Goal: Task Accomplishment & Management: Use online tool/utility

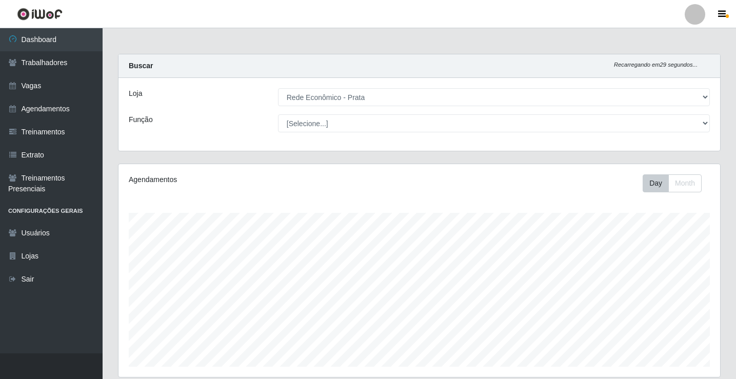
select select "192"
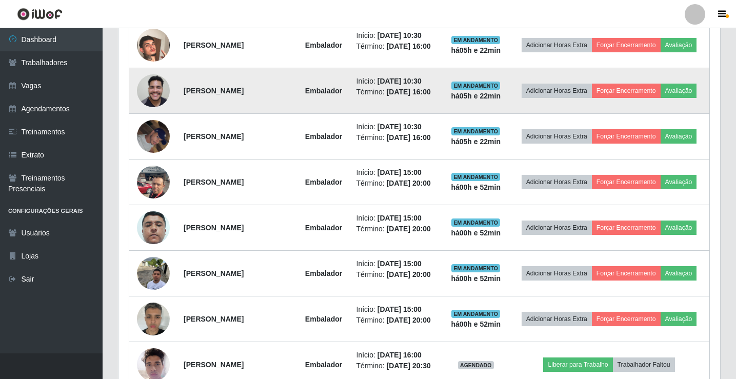
scroll to position [633, 0]
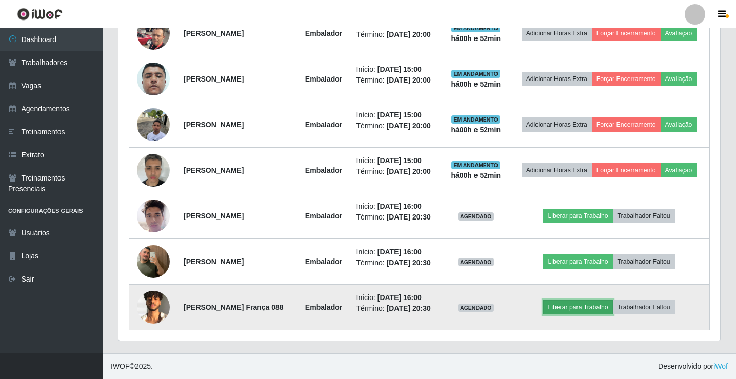
click at [595, 315] on button "Liberar para Trabalho" at bounding box center [577, 307] width 69 height 14
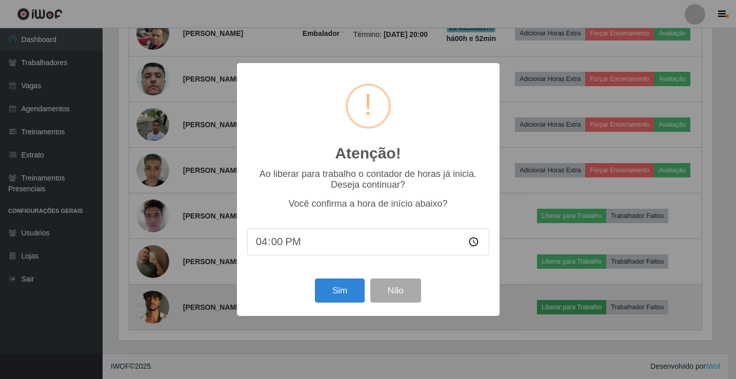
scroll to position [213, 597]
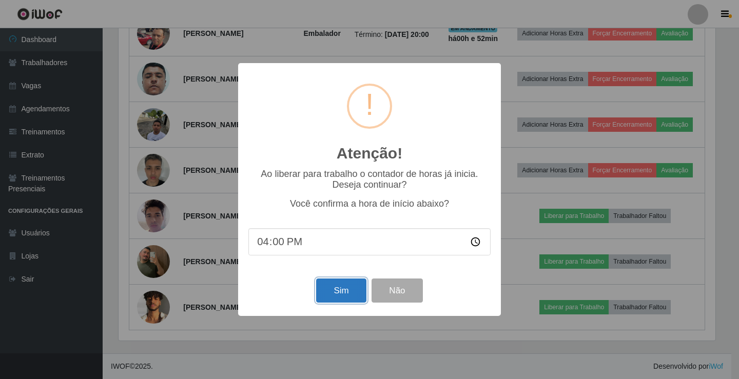
click at [341, 291] on button "Sim" at bounding box center [341, 291] width 50 height 24
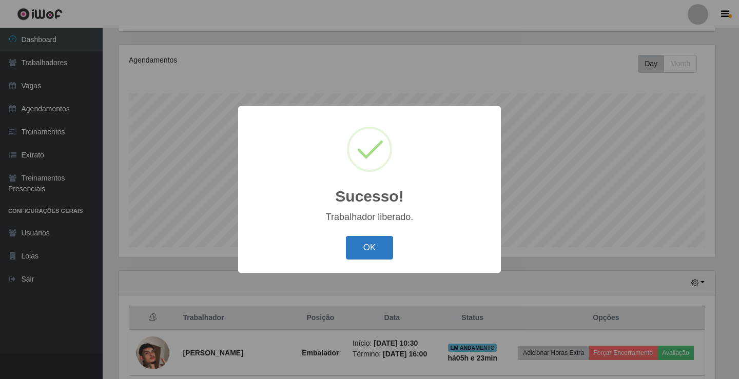
click at [365, 257] on button "OK" at bounding box center [370, 248] width 48 height 24
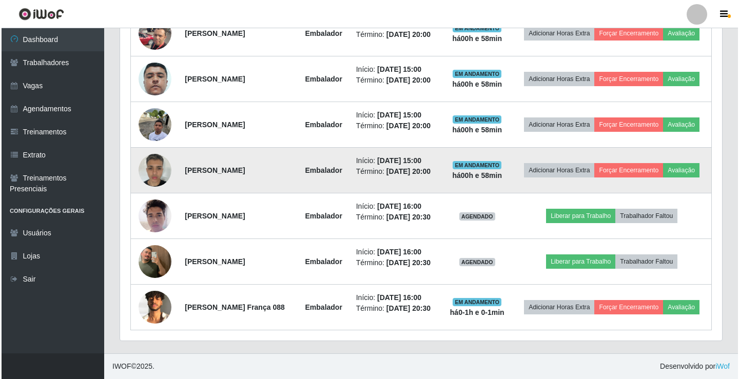
scroll to position [653, 0]
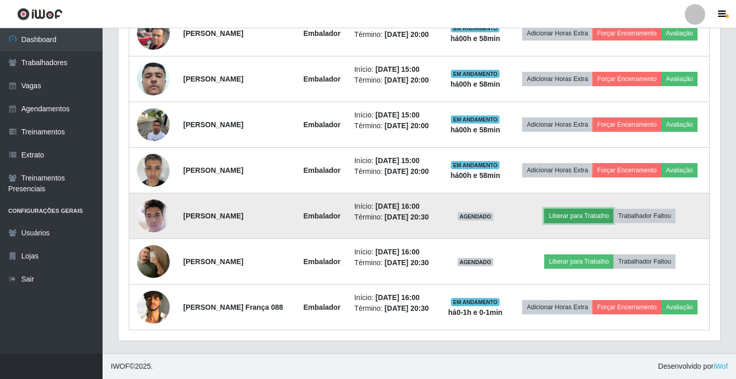
click at [595, 209] on button "Liberar para Trabalho" at bounding box center [578, 216] width 69 height 14
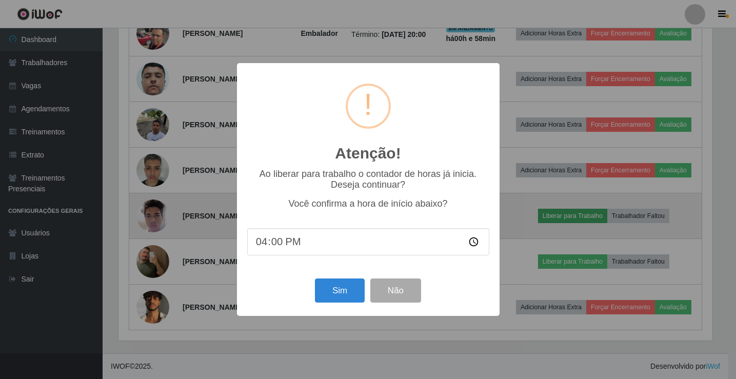
scroll to position [213, 597]
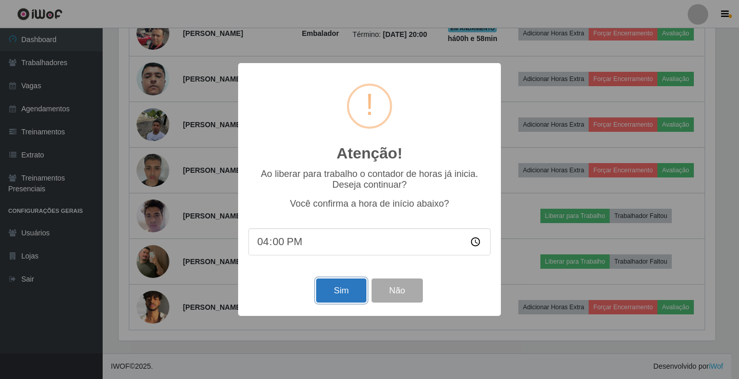
click at [345, 288] on button "Sim" at bounding box center [341, 291] width 50 height 24
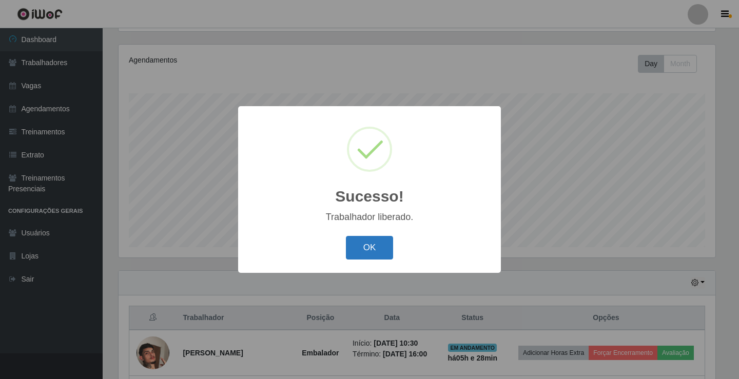
click at [387, 253] on button "OK" at bounding box center [370, 248] width 48 height 24
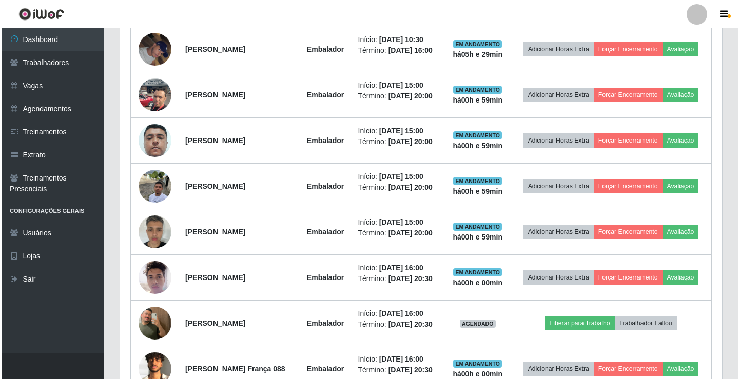
scroll to position [653, 0]
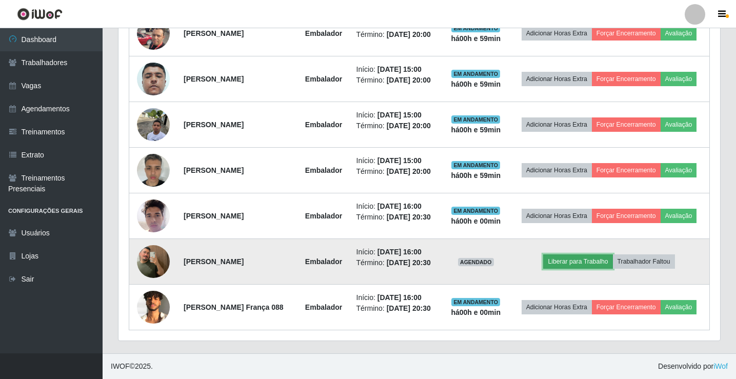
click at [575, 255] on button "Liberar para Trabalho" at bounding box center [577, 262] width 69 height 14
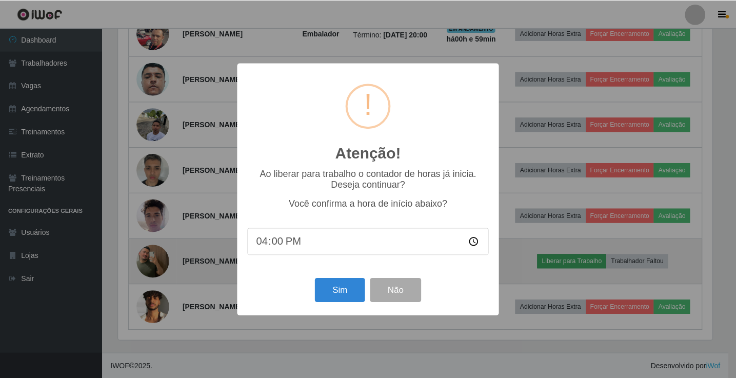
scroll to position [213, 597]
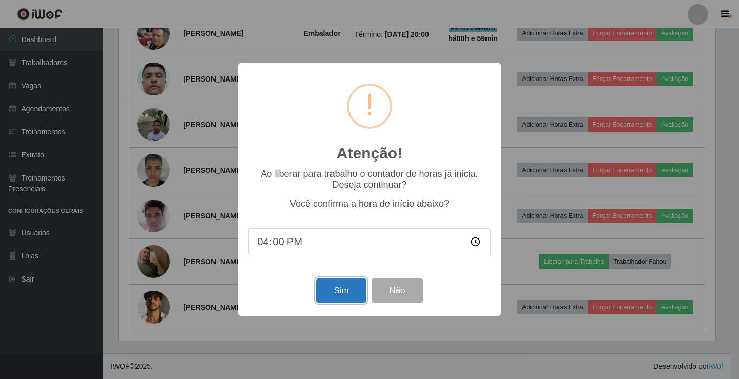
click at [333, 285] on button "Sim" at bounding box center [341, 291] width 50 height 24
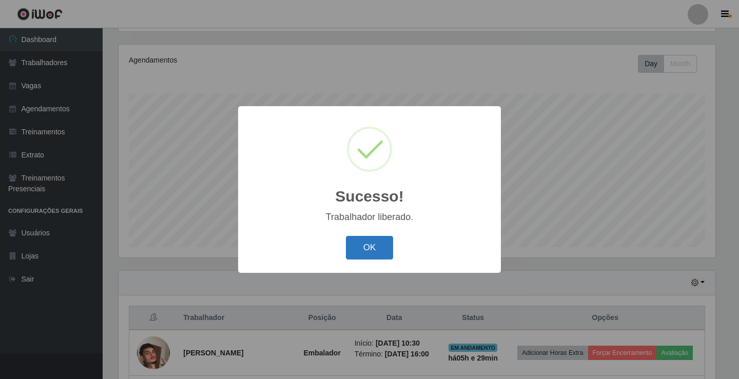
click at [356, 249] on button "OK" at bounding box center [370, 248] width 48 height 24
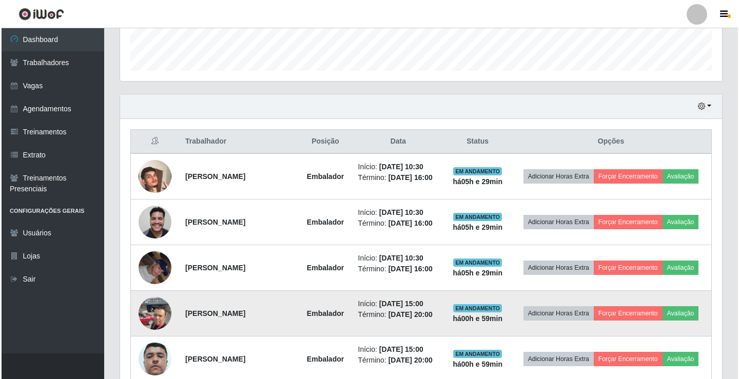
scroll to position [294, 0]
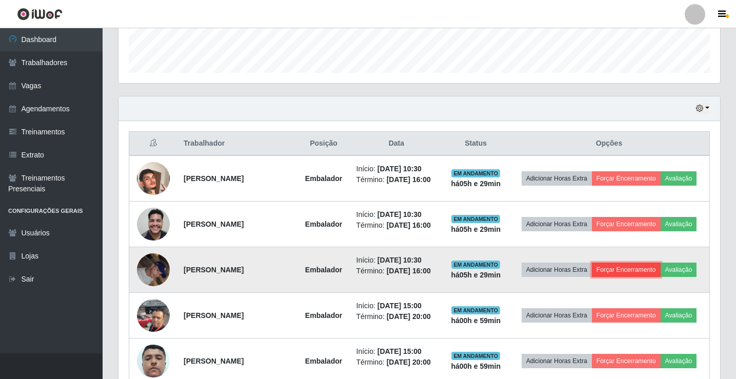
click at [656, 277] on button "Forçar Encerramento" at bounding box center [626, 270] width 69 height 14
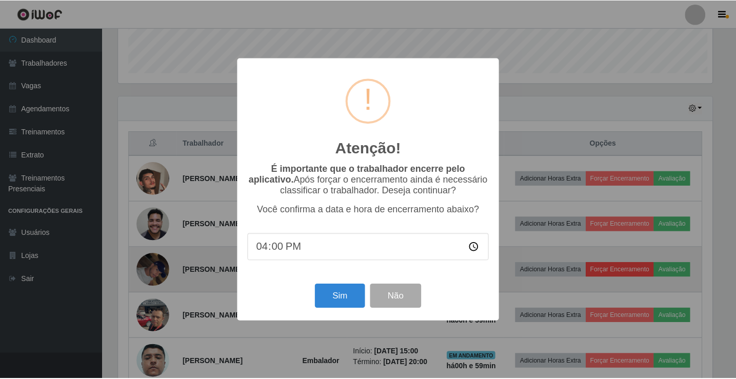
scroll to position [213, 597]
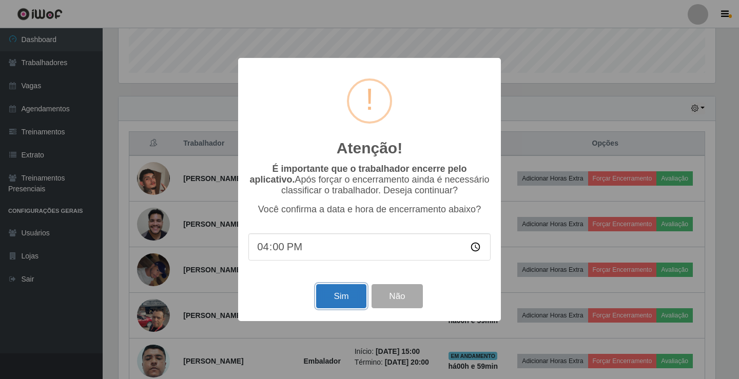
click at [347, 292] on button "Sim" at bounding box center [341, 296] width 50 height 24
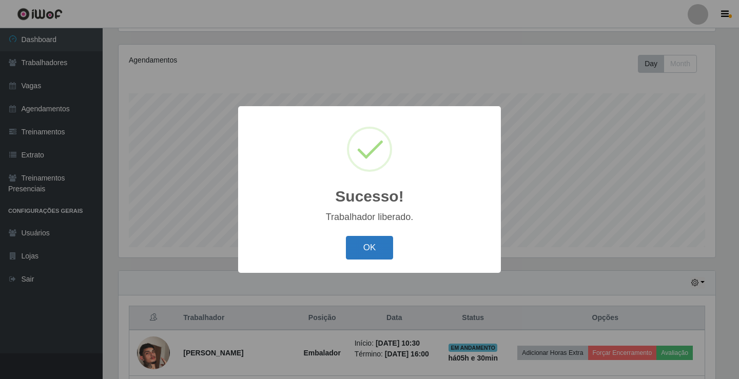
click at [369, 252] on button "OK" at bounding box center [370, 248] width 48 height 24
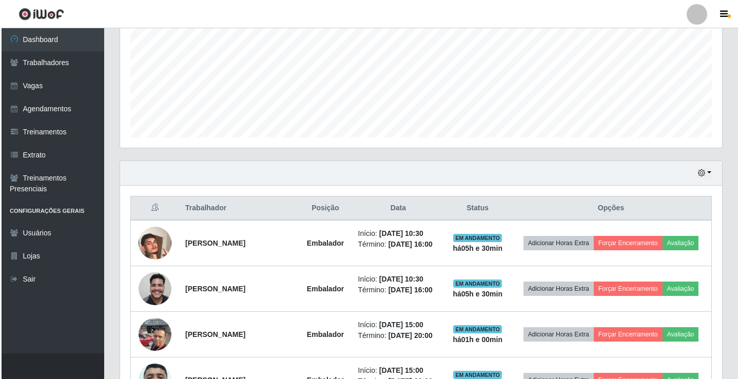
scroll to position [325, 0]
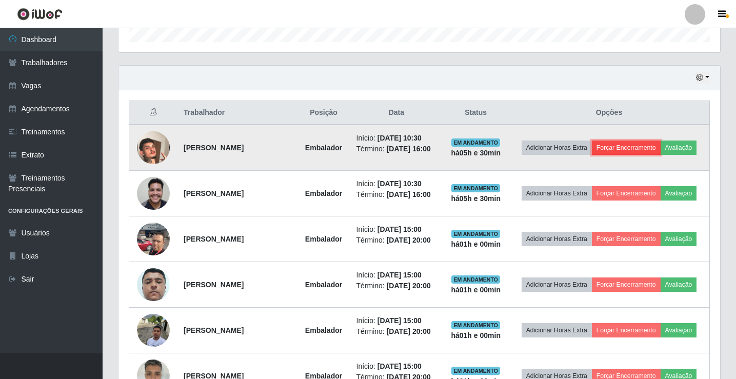
click at [661, 141] on button "Forçar Encerramento" at bounding box center [626, 148] width 69 height 14
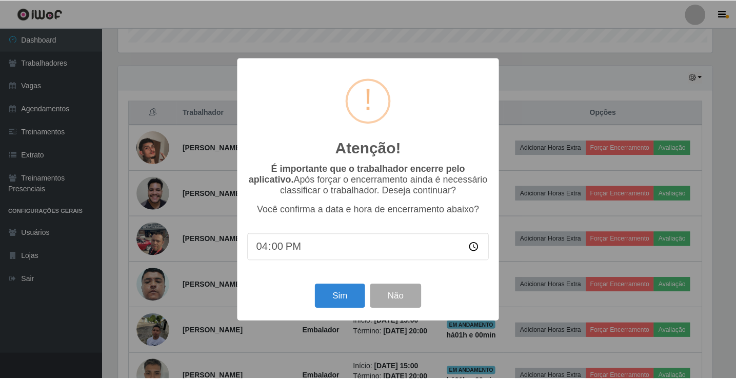
scroll to position [213, 597]
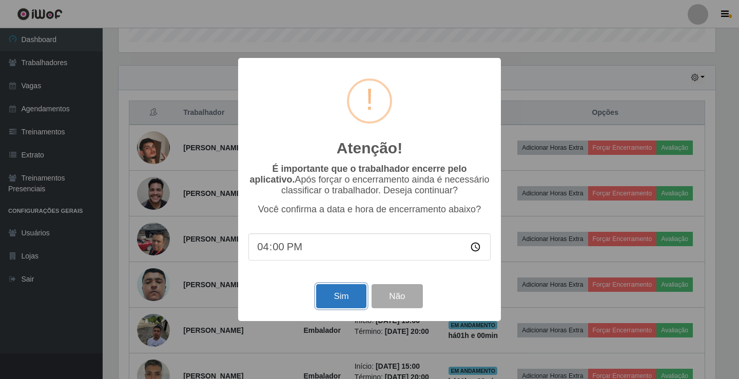
click at [348, 297] on button "Sim" at bounding box center [341, 296] width 50 height 24
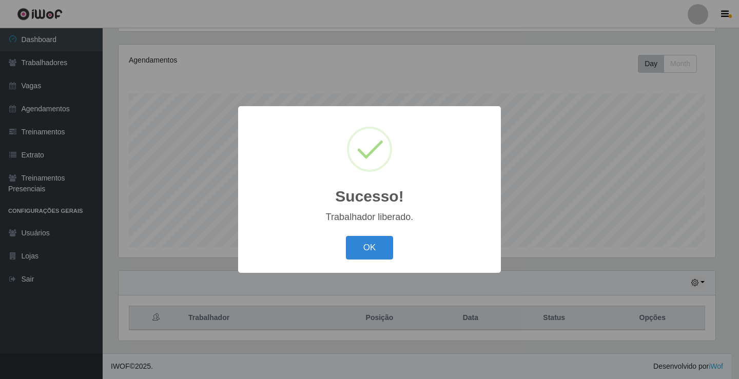
scroll to position [0, 0]
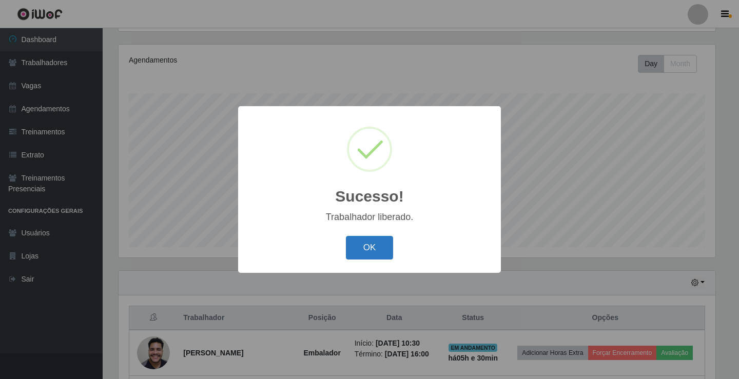
click at [375, 238] on button "OK" at bounding box center [370, 248] width 48 height 24
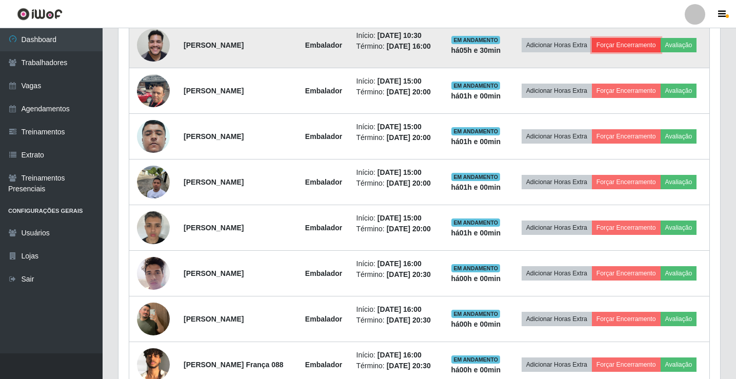
click at [652, 38] on button "Forçar Encerramento" at bounding box center [626, 45] width 69 height 14
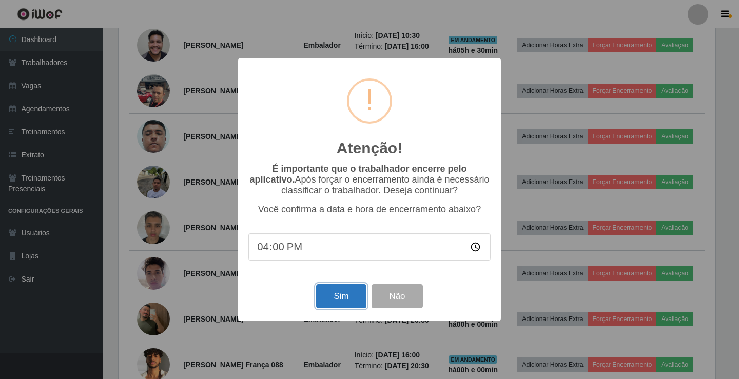
click at [334, 300] on button "Sim" at bounding box center [341, 296] width 50 height 24
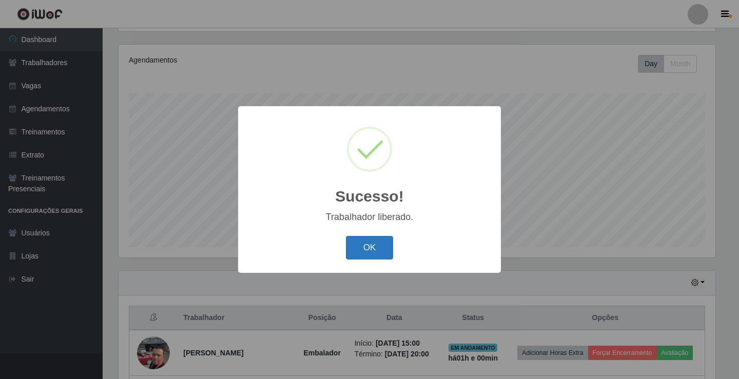
click at [361, 253] on button "OK" at bounding box center [370, 248] width 48 height 24
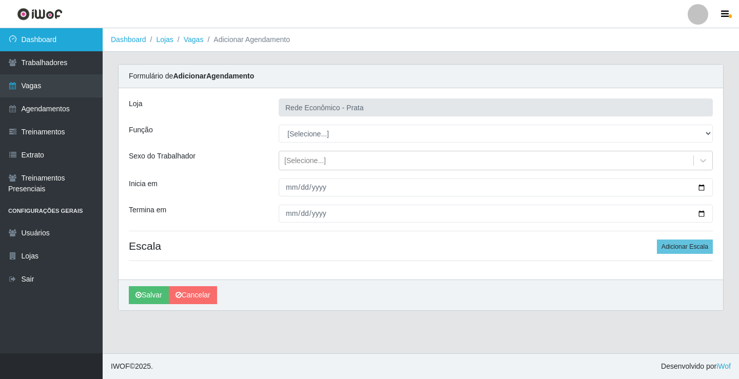
click at [40, 45] on link "Dashboard" at bounding box center [51, 39] width 103 height 23
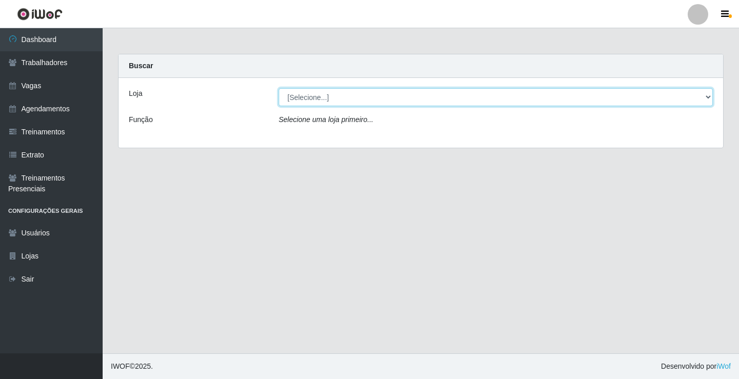
click at [710, 100] on select "[Selecione...] Rede Econômico - Prata" at bounding box center [496, 97] width 434 height 18
select select "192"
click at [279, 88] on select "[Selecione...] Rede Econômico - Prata" at bounding box center [496, 97] width 434 height 18
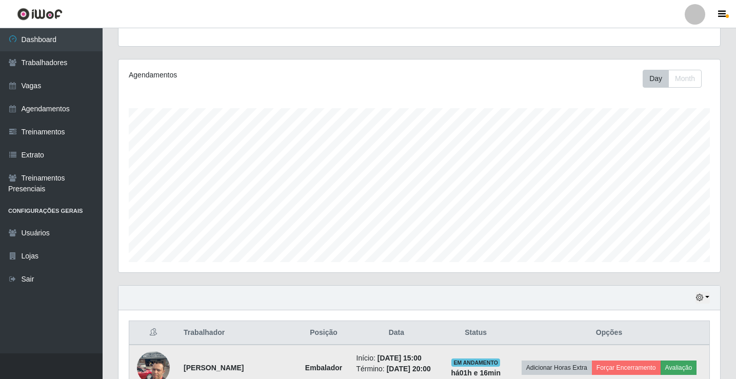
scroll to position [103, 0]
